Goal: Task Accomplishment & Management: Use online tool/utility

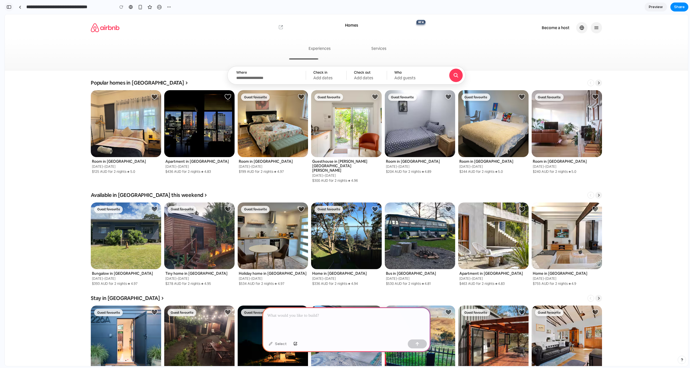
click at [10, 7] on div "button" at bounding box center [8, 7] width 5 height 4
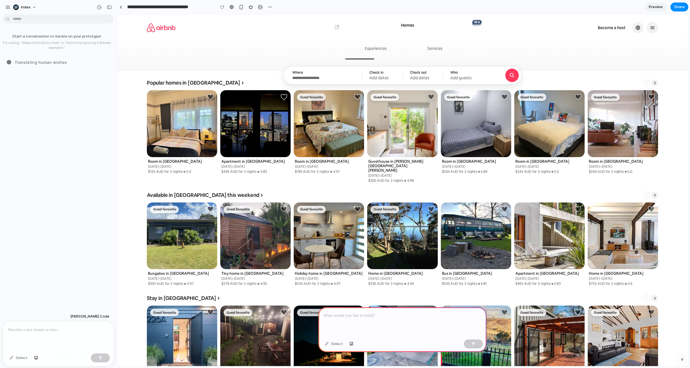
click at [245, 44] on div "Homes Homes NEW NEW Experiences Experiences, new NEW NEW Services Services, new…" at bounding box center [402, 42] width 545 height 50
click at [122, 7] on link at bounding box center [121, 7] width 8 height 8
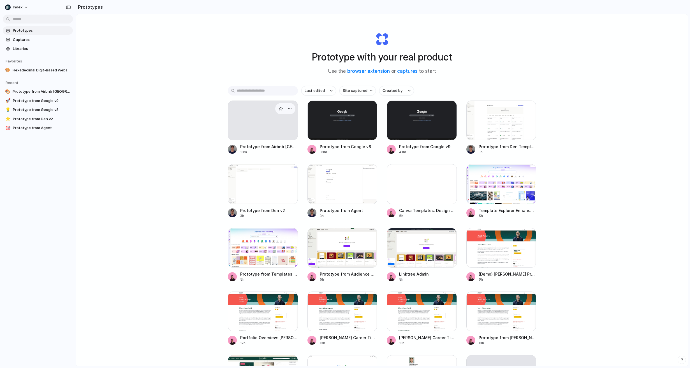
click at [260, 126] on div at bounding box center [263, 121] width 70 height 40
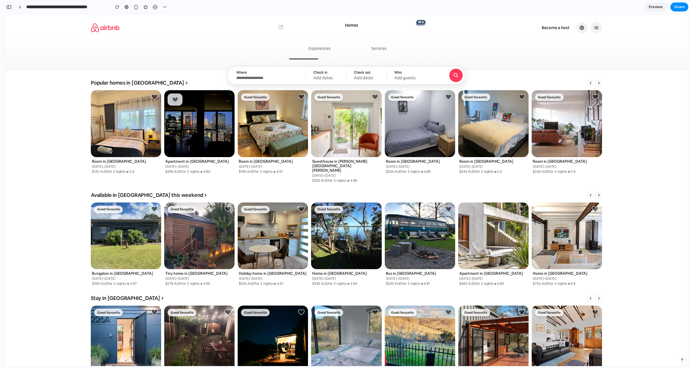
click at [11, 6] on button "button" at bounding box center [8, 7] width 9 height 9
click at [8, 7] on div "button" at bounding box center [8, 7] width 5 height 4
click at [10, 7] on div "button" at bounding box center [8, 7] width 5 height 4
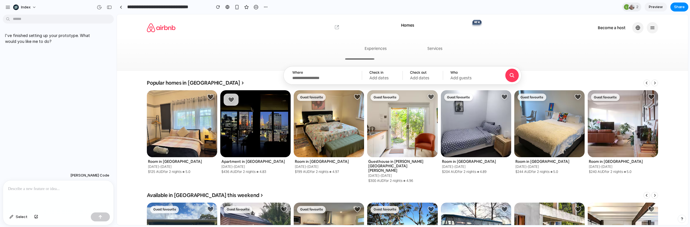
click at [3, 227] on div "I've finished setting up your prototype. What would you like me to do? Claude C…" at bounding box center [58, 122] width 117 height 210
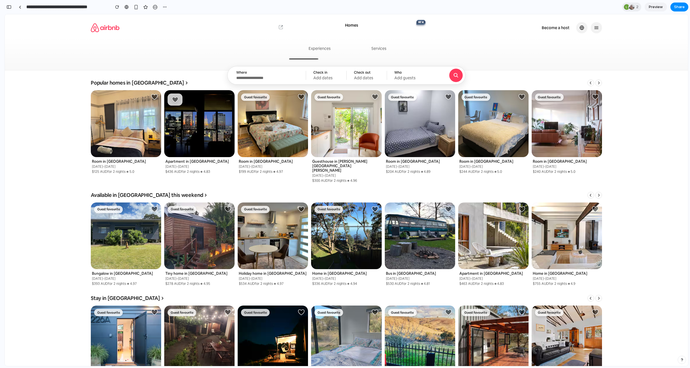
click at [59, 56] on div "Homes Homes NEW NEW Experiences Experiences, new NEW NEW Services Services, new…" at bounding box center [346, 42] width 657 height 50
click at [9, 4] on button "button" at bounding box center [8, 7] width 9 height 9
